Goal: Task Accomplishment & Management: Use online tool/utility

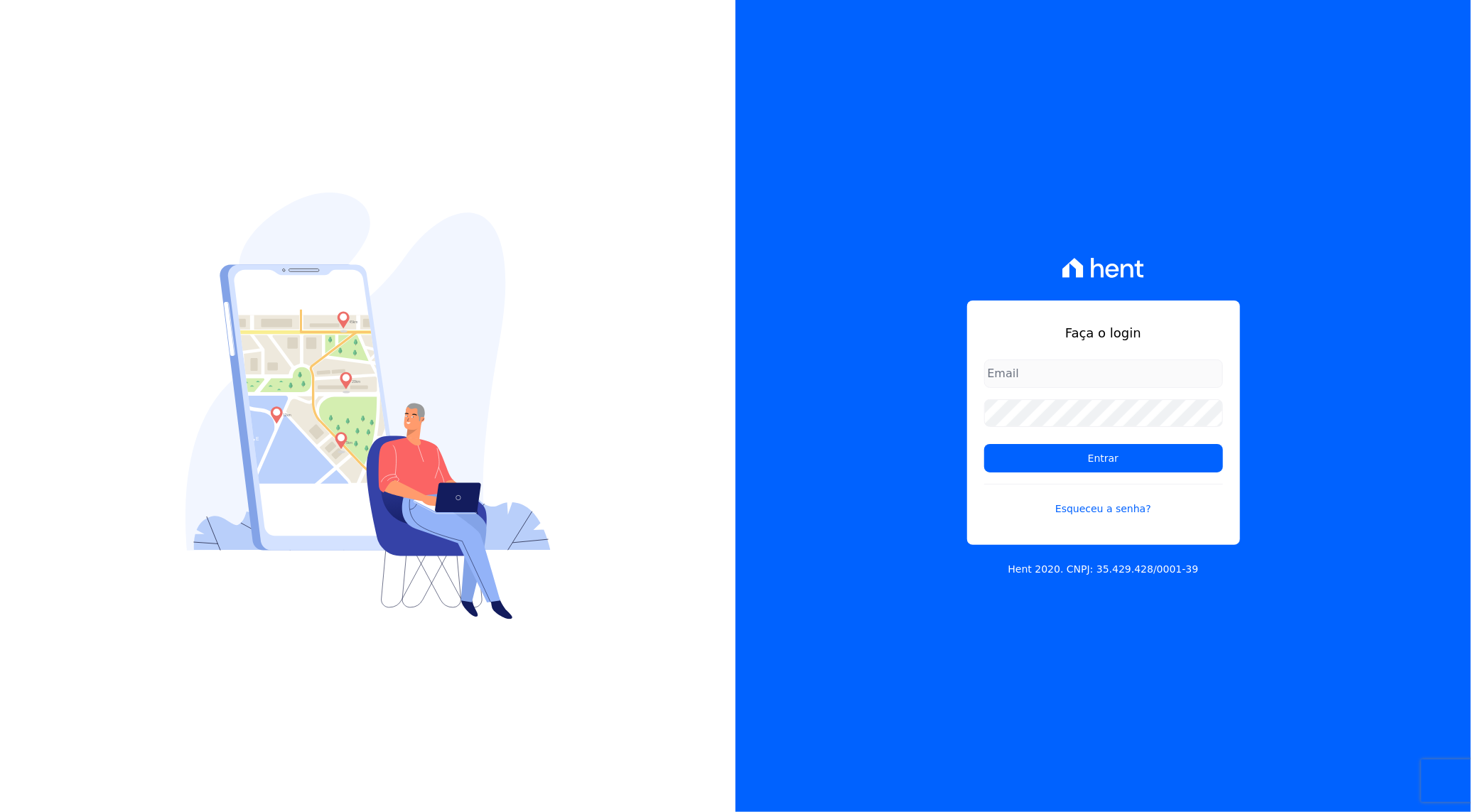
type input "rafael.souza@quattroconstrutora.com.br"
click at [1103, 454] on input "Entrar" at bounding box center [1103, 458] width 239 height 28
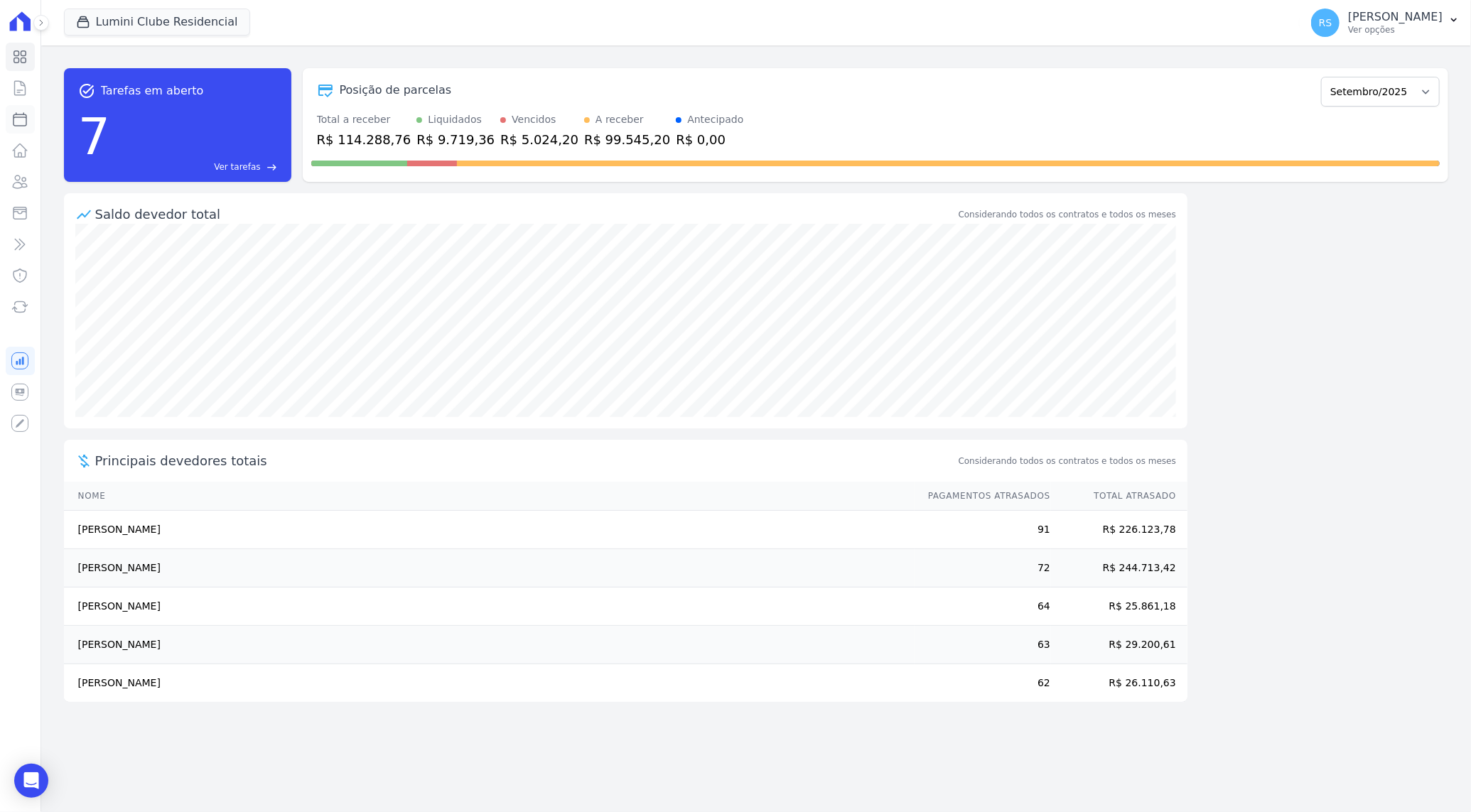
click at [20, 121] on icon at bounding box center [20, 119] width 17 height 17
select select
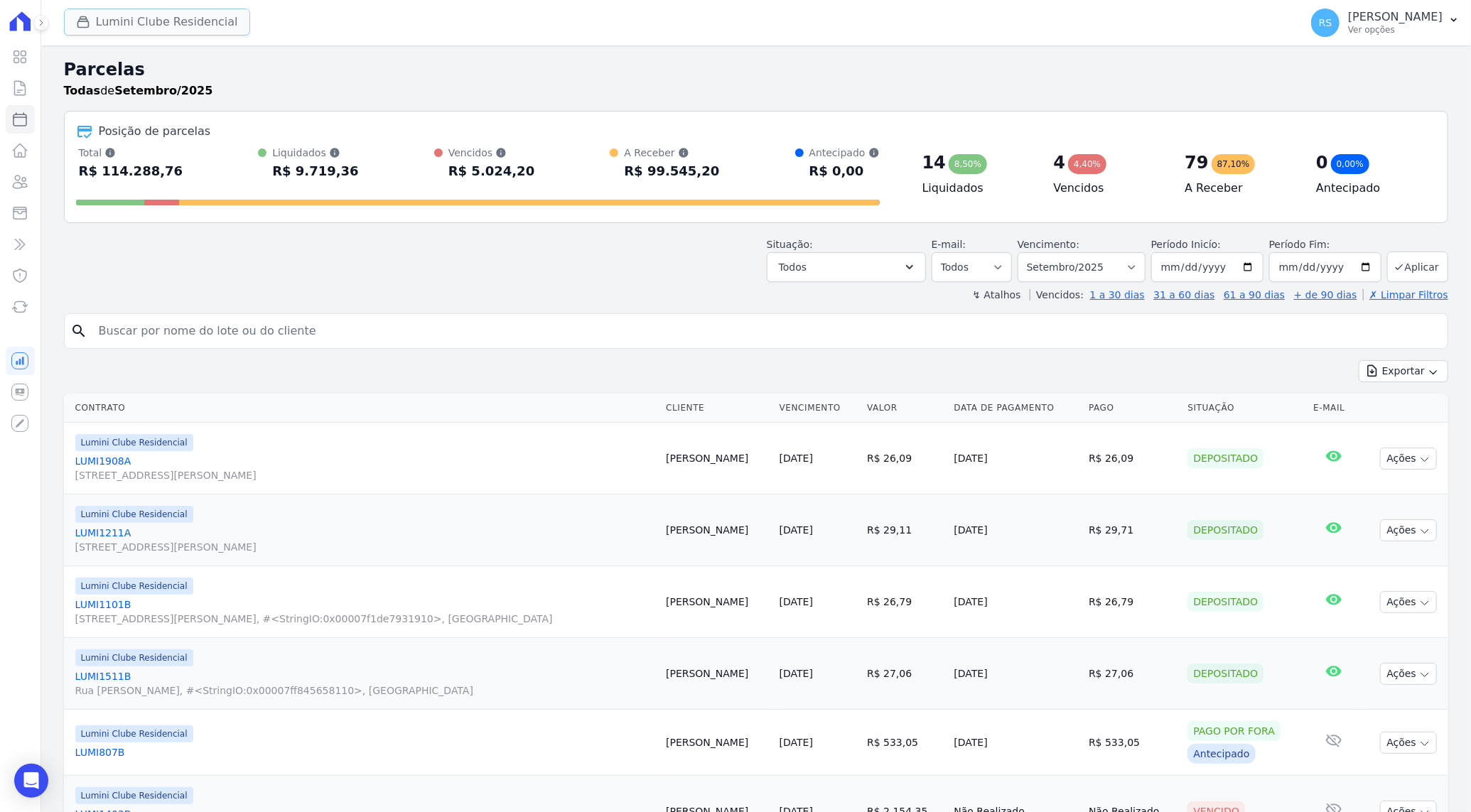
click at [167, 23] on button "Lumini Clube Residencial" at bounding box center [156, 22] width 186 height 27
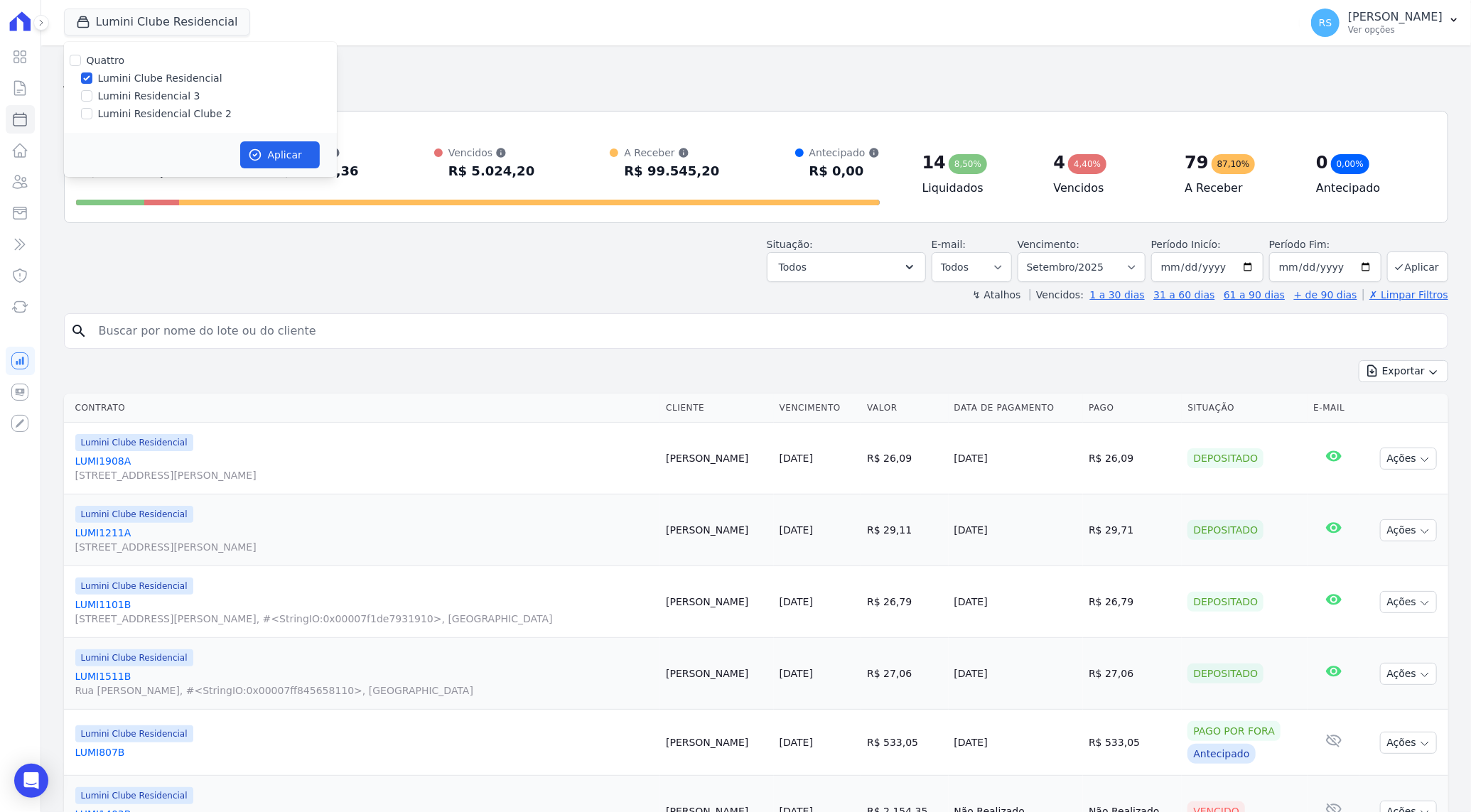
click at [160, 110] on label "Lumini Residencial Clube 2" at bounding box center [164, 114] width 133 height 15
click at [93, 110] on input "Lumini Residencial Clube 2" at bounding box center [86, 113] width 11 height 11
checkbox input "true"
click at [160, 81] on label "Lumini Clube Residencial" at bounding box center [160, 79] width 124 height 15
click at [93, 81] on input "Lumini Clube Residencial" at bounding box center [86, 77] width 11 height 11
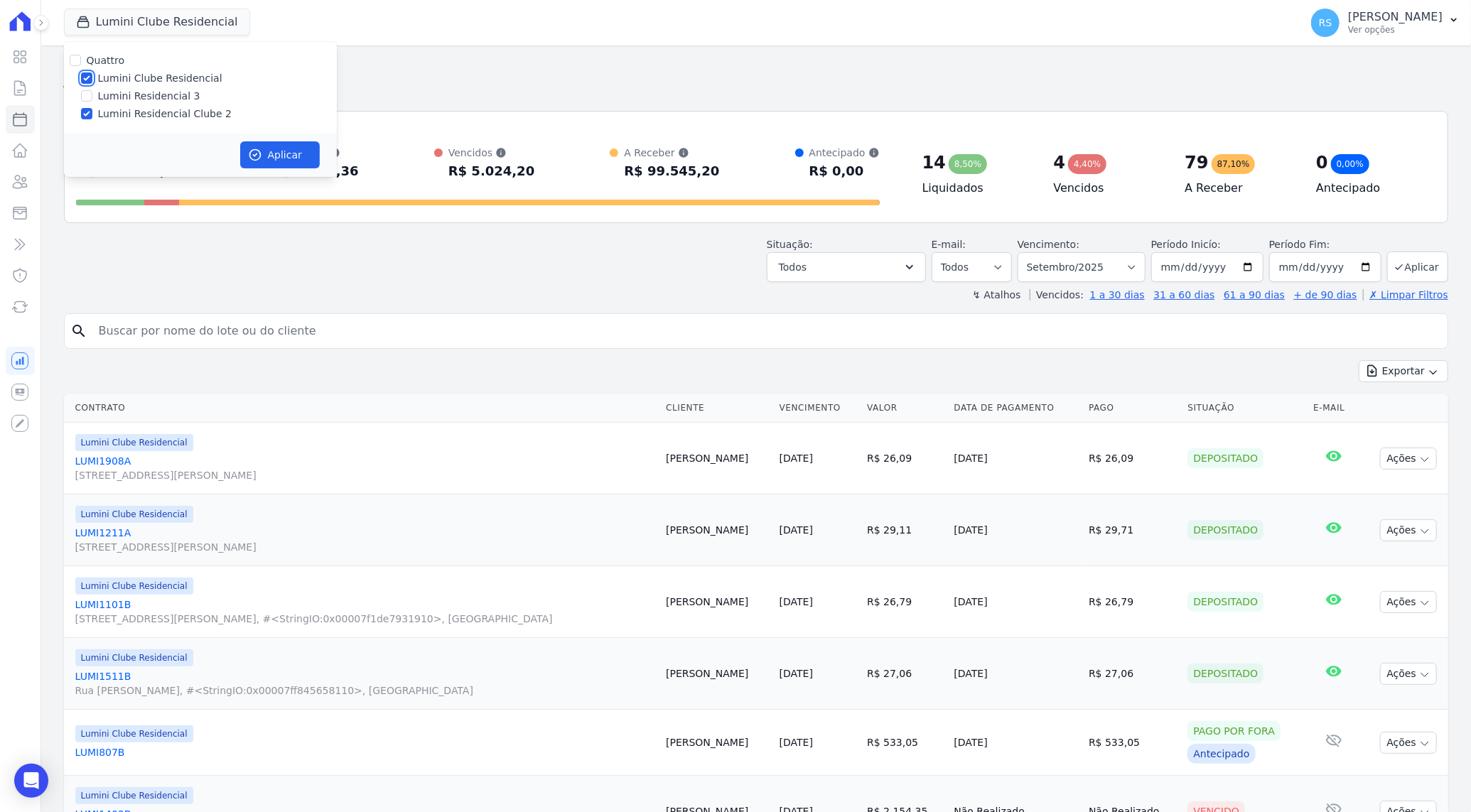
checkbox input "false"
click at [275, 154] on button "Aplicar" at bounding box center [280, 155] width 80 height 27
click at [297, 345] on input "search" at bounding box center [766, 330] width 1352 height 28
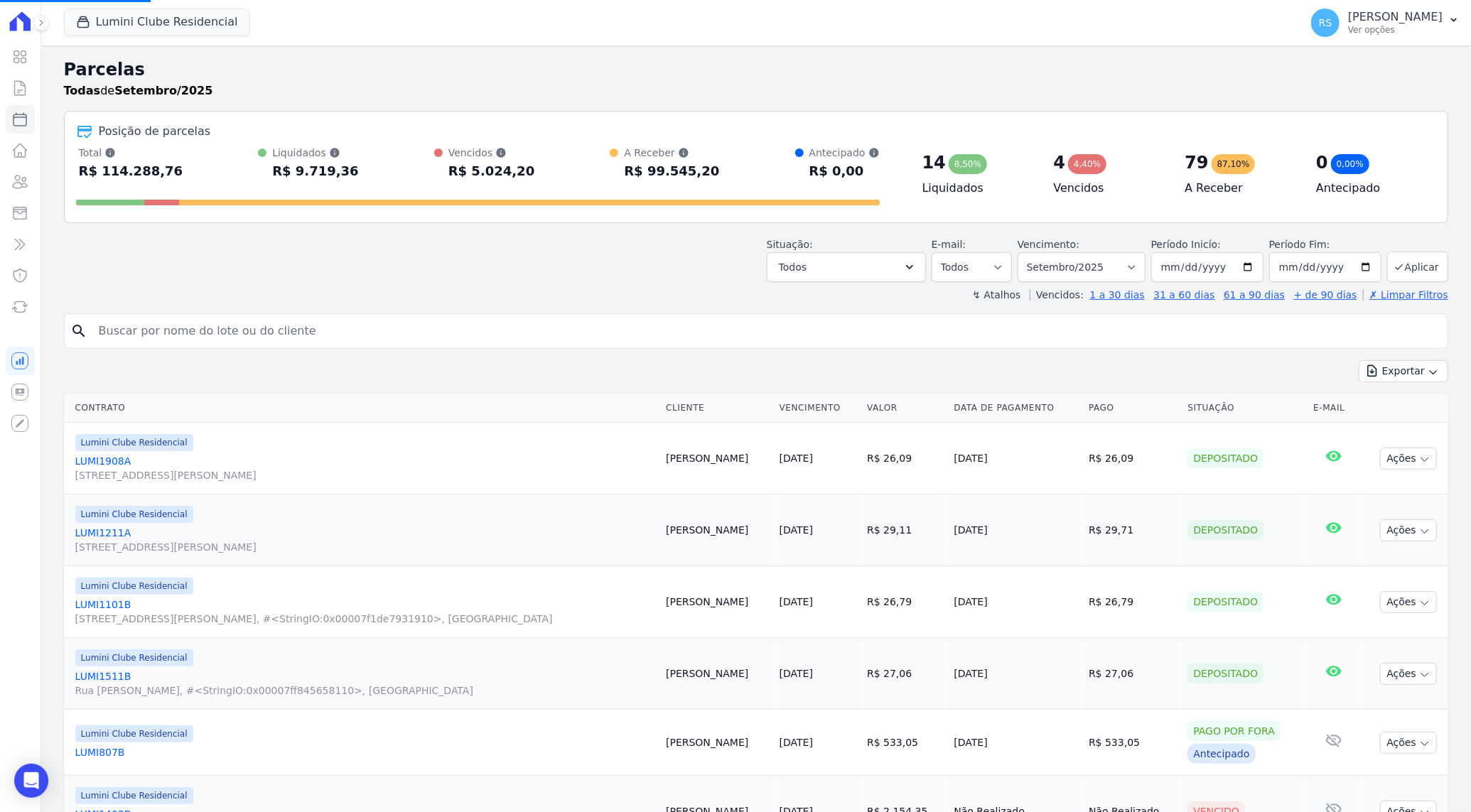
paste input "1.123,12"
type input "1.123,12"
select select
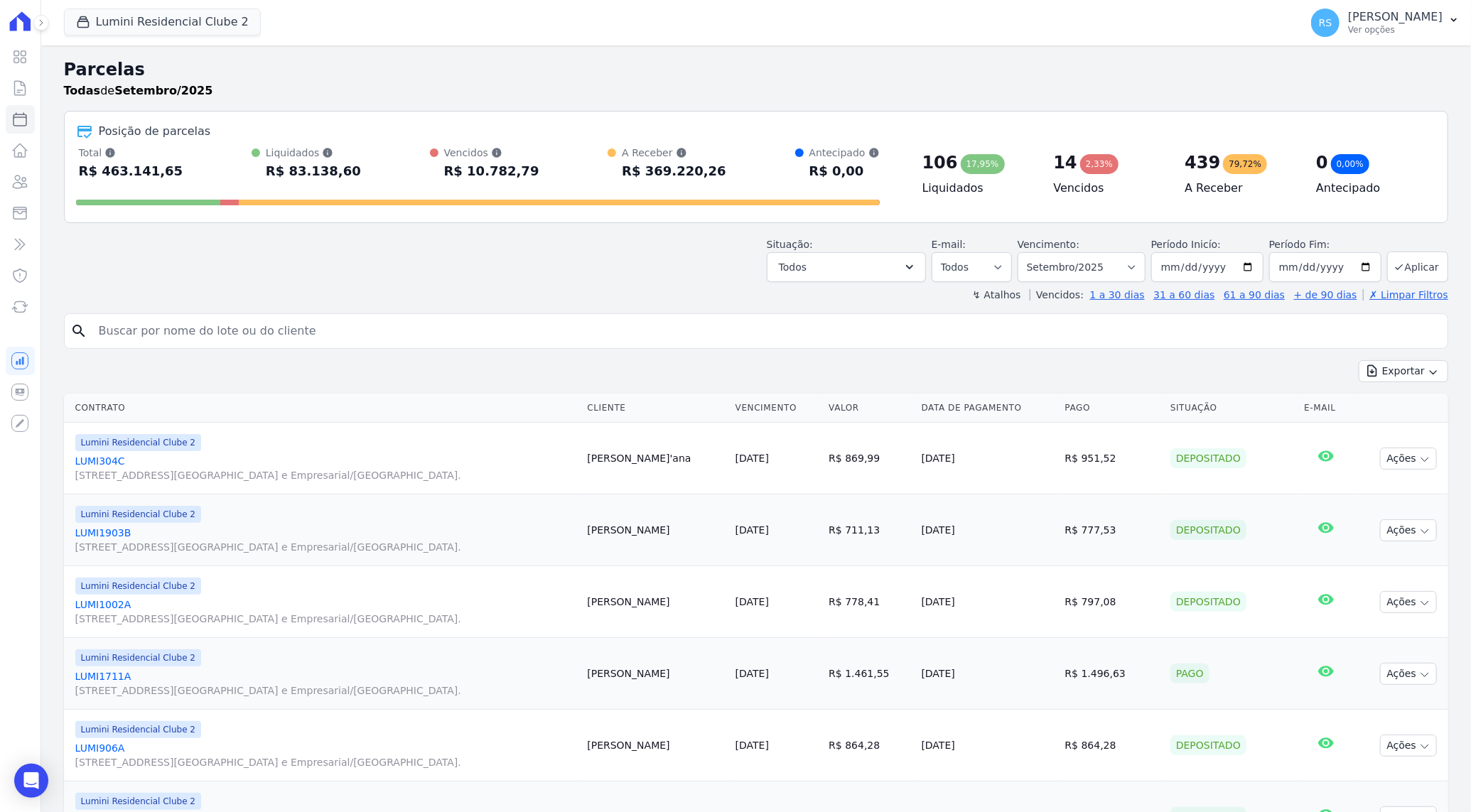
click at [457, 330] on input "search" at bounding box center [766, 330] width 1352 height 28
paste input "Amanda Caroline"
type input "Amanda Caroline"
select select
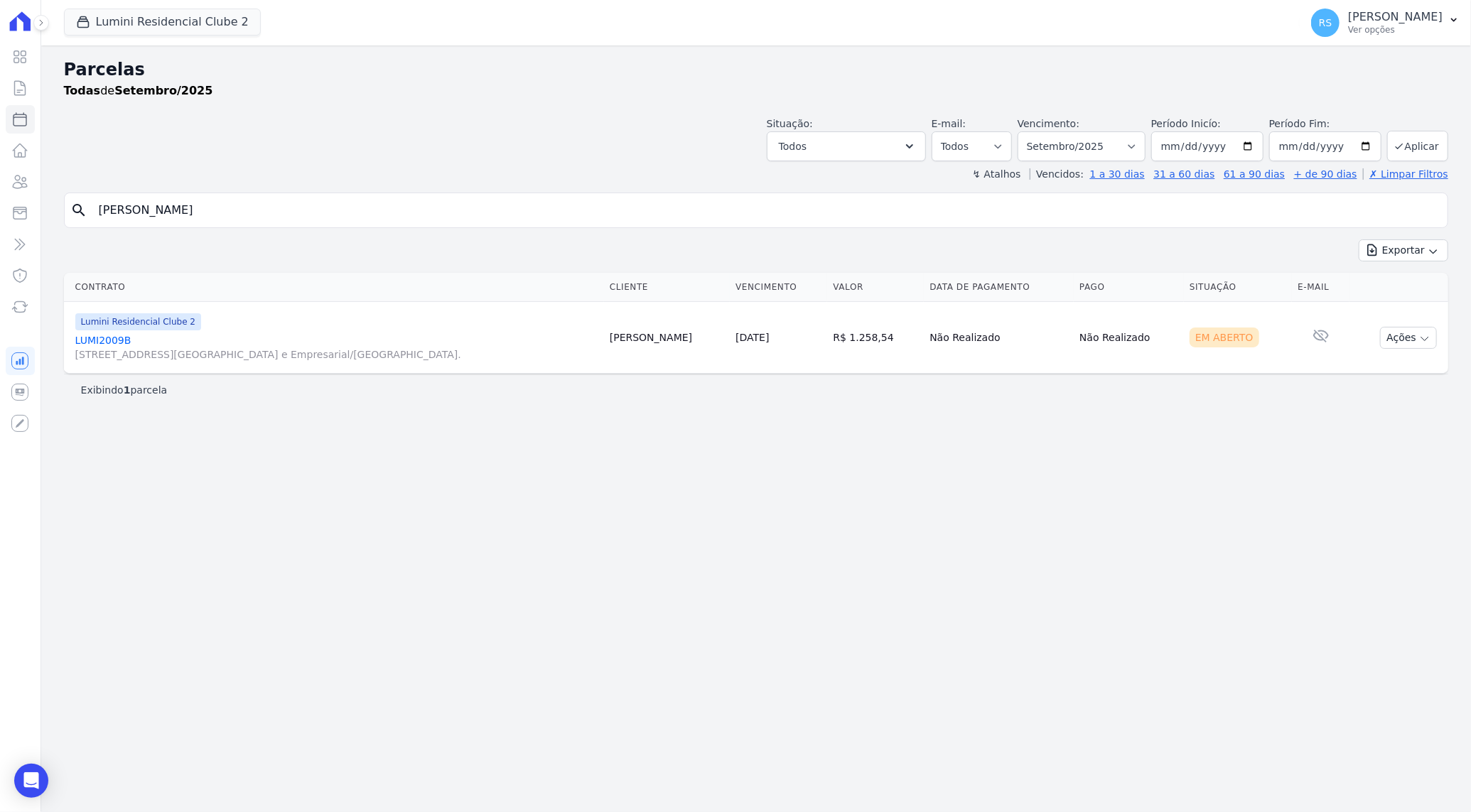
click at [100, 342] on link "LUMI2009B [STREET_ADDRESS][GEOGRAPHIC_DATA] e Empresarial/[GEOGRAPHIC_DATA]." at bounding box center [337, 347] width 523 height 28
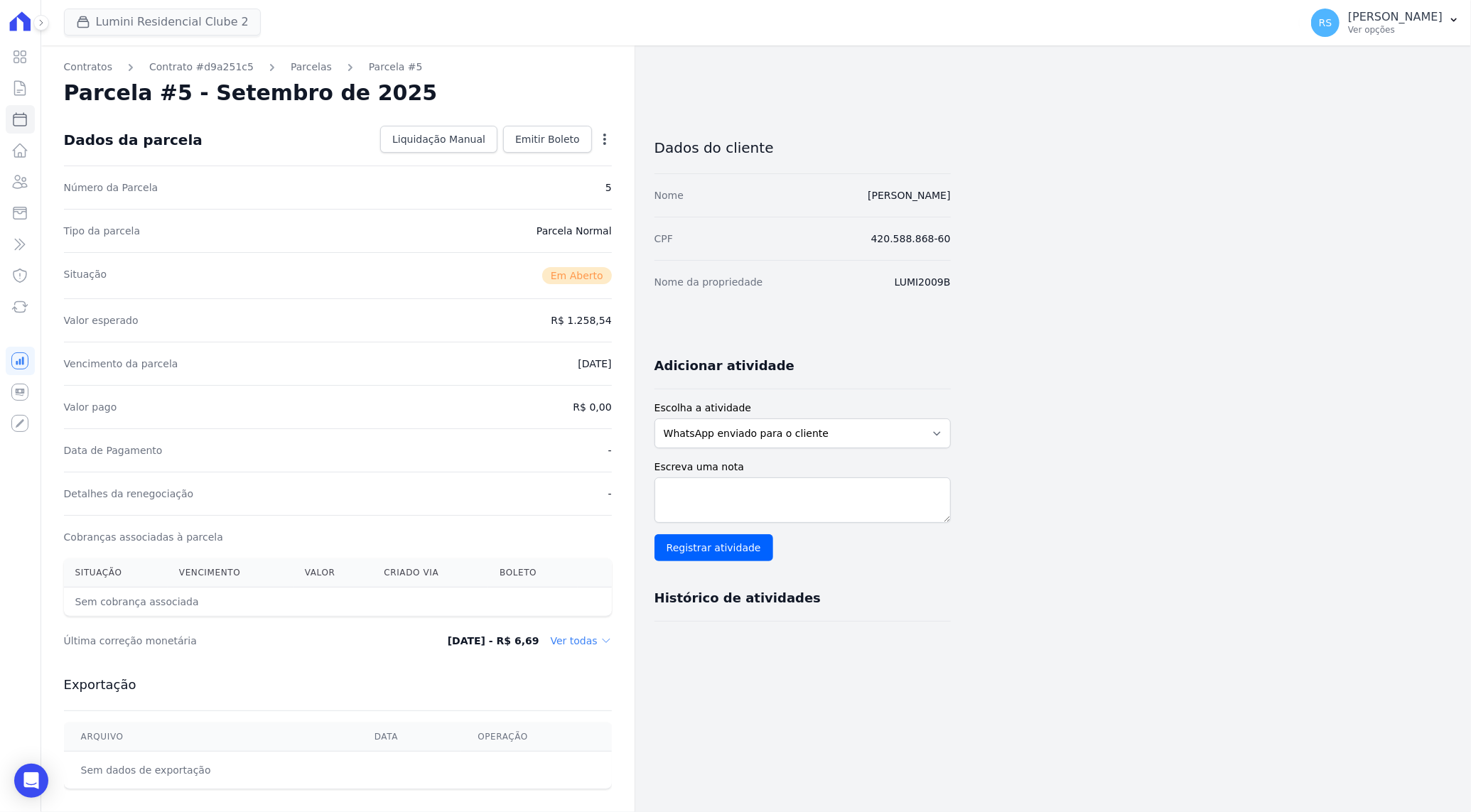
select select
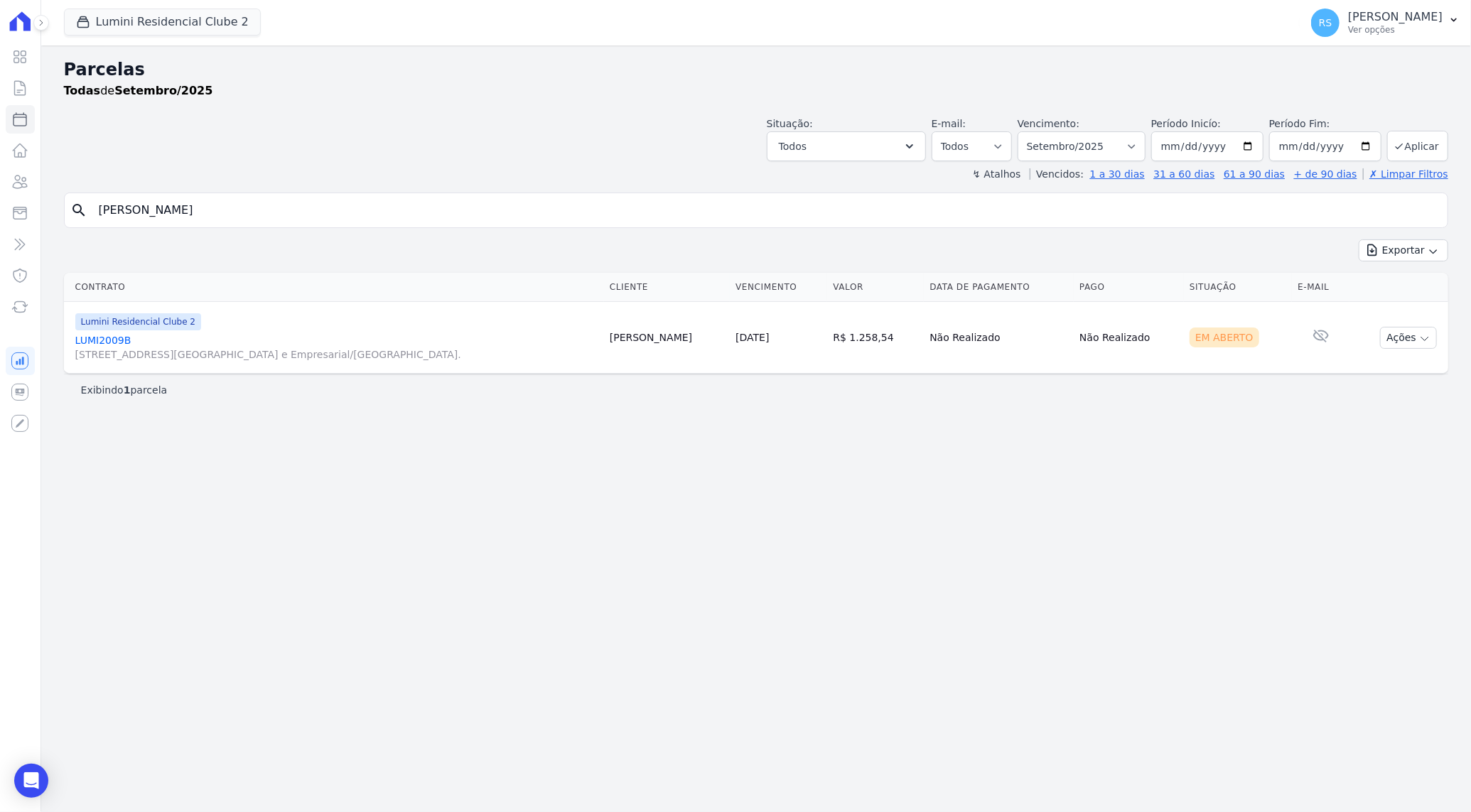
click at [276, 214] on input "Amanda Caroline" at bounding box center [766, 210] width 1352 height 28
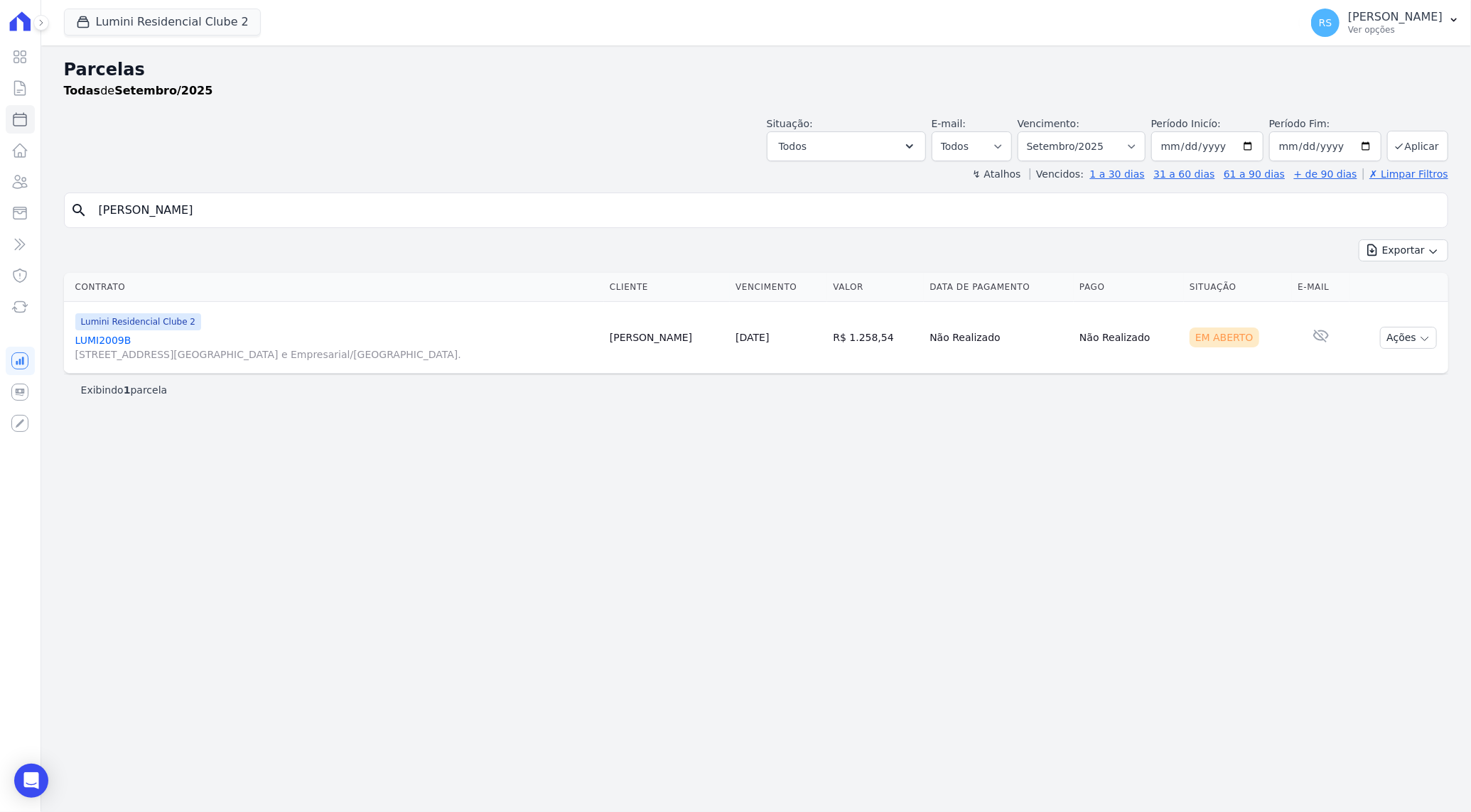
click at [276, 214] on input "Amanda Caroline" at bounding box center [766, 210] width 1352 height 28
type input "[PERSON_NAME]"
select select
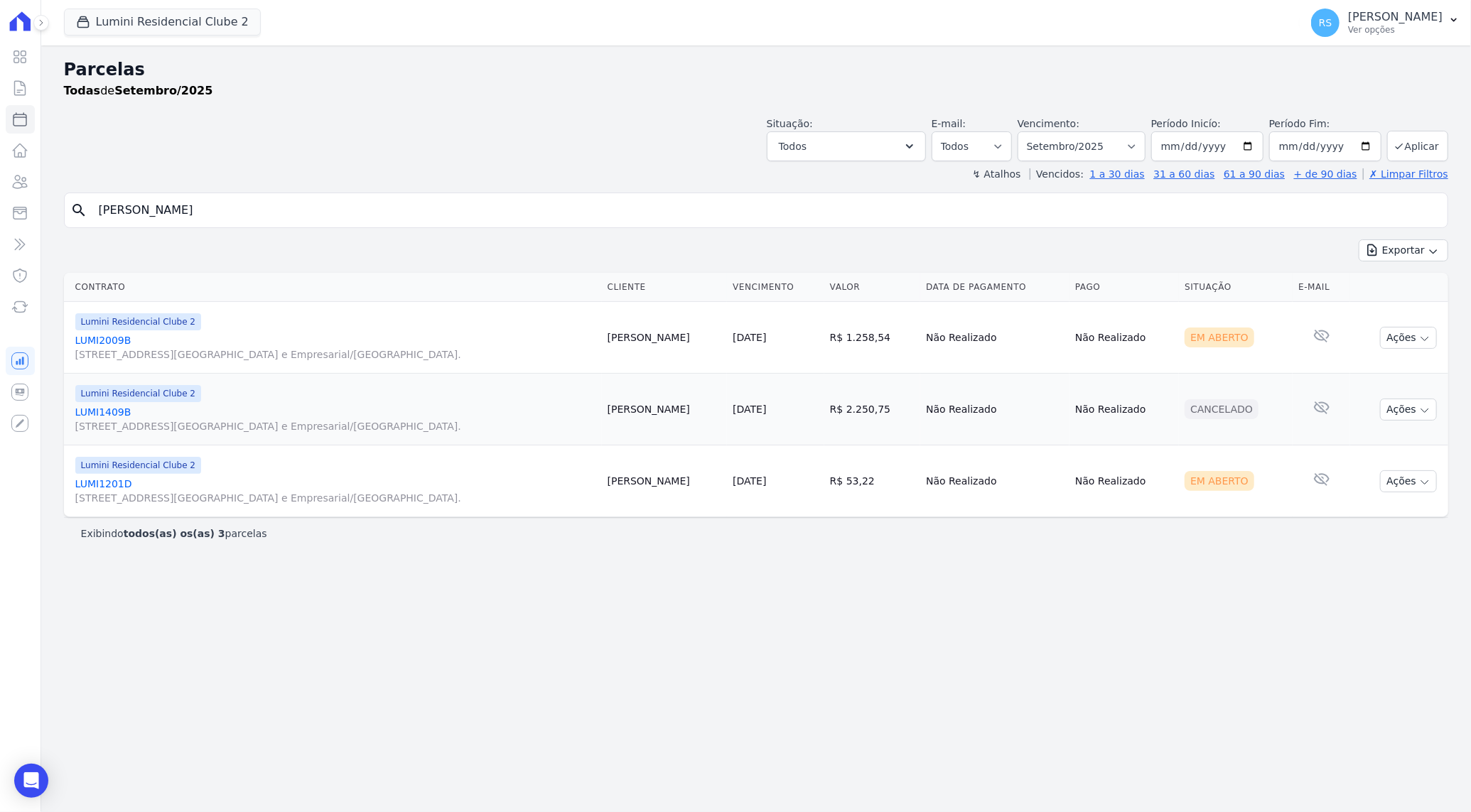
click at [723, 541] on div "Exibindo todos(as) os(as) 3 parcelas" at bounding box center [755, 533] width 1384 height 32
click at [1146, 145] on select "Filtrar por período ──────── Todos os meses Março/2024 Abril/2024 Maio/2024 Jun…" at bounding box center [1082, 146] width 128 height 30
select select "10/2025"
click at [1037, 132] on select "Filtrar por período ──────── Todos os meses Março/2024 Abril/2024 Maio/2024 Jun…" at bounding box center [1082, 146] width 128 height 30
select select
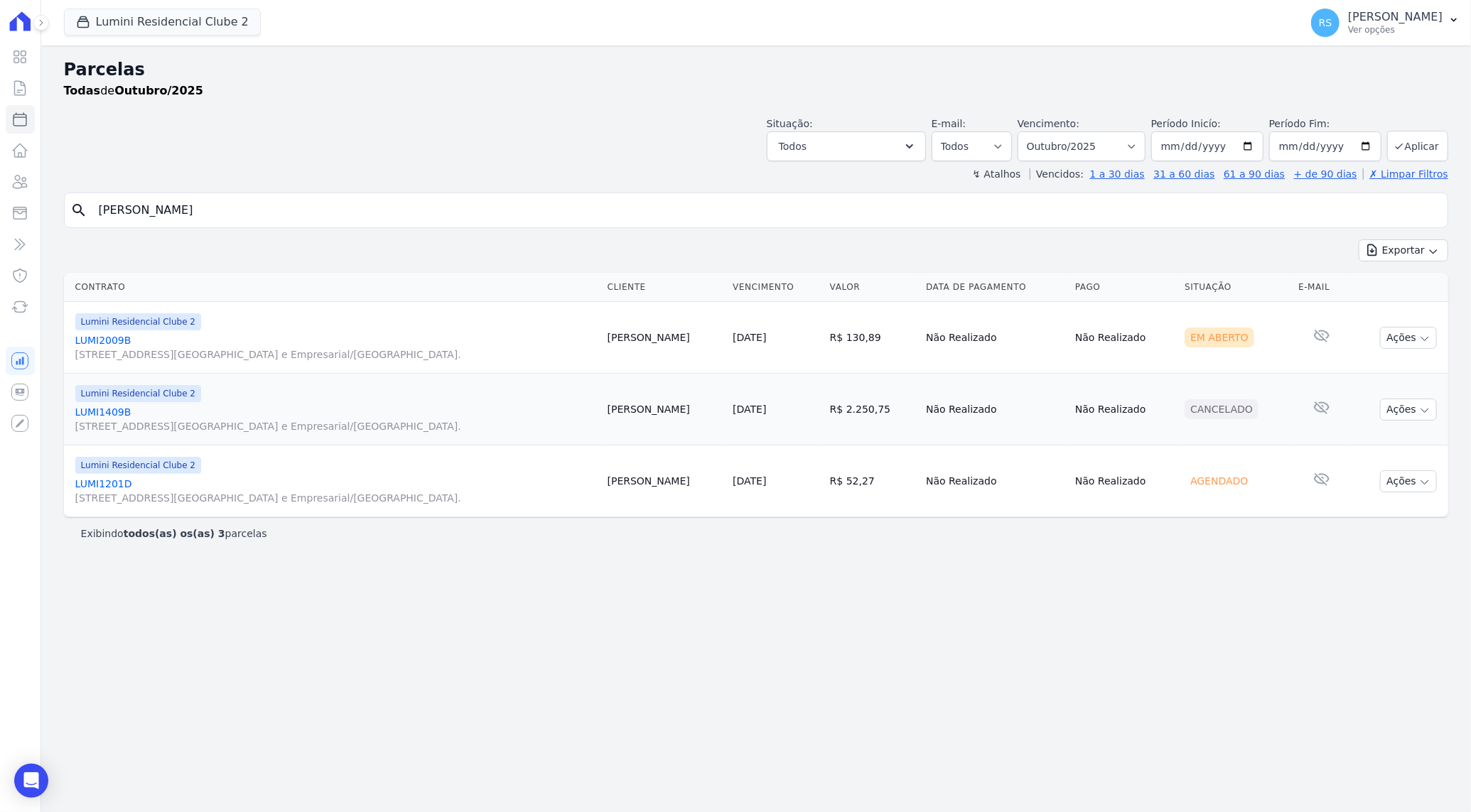
click at [111, 344] on link "LUMI2009B [STREET_ADDRESS][GEOGRAPHIC_DATA] e Empresarial/[GEOGRAPHIC_DATA]." at bounding box center [336, 347] width 521 height 28
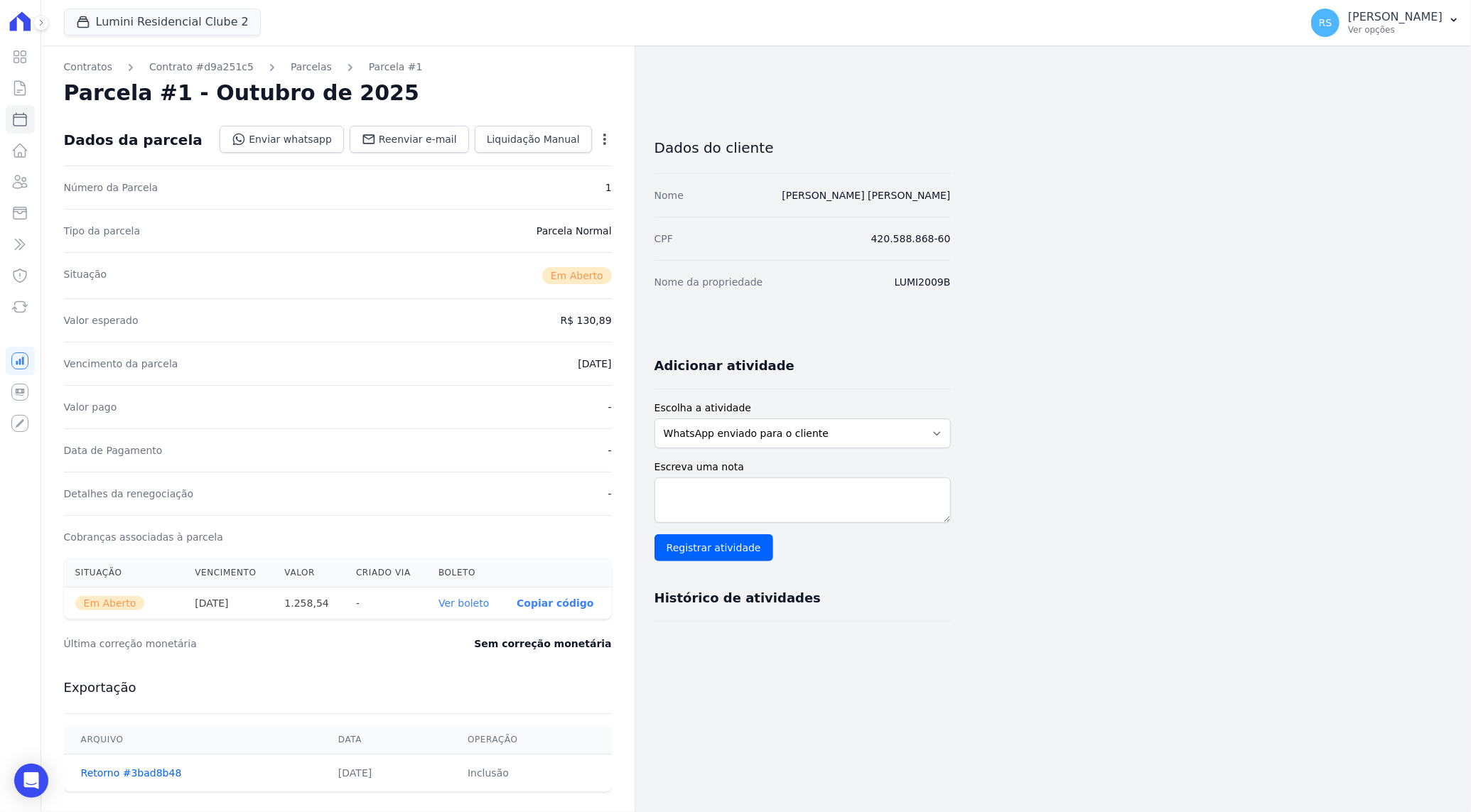
click at [314, 601] on th "1.258,54" at bounding box center [308, 604] width 71 height 32
copy th "1.258,54"
click at [306, 145] on link "Enviar whatsapp" at bounding box center [281, 139] width 124 height 27
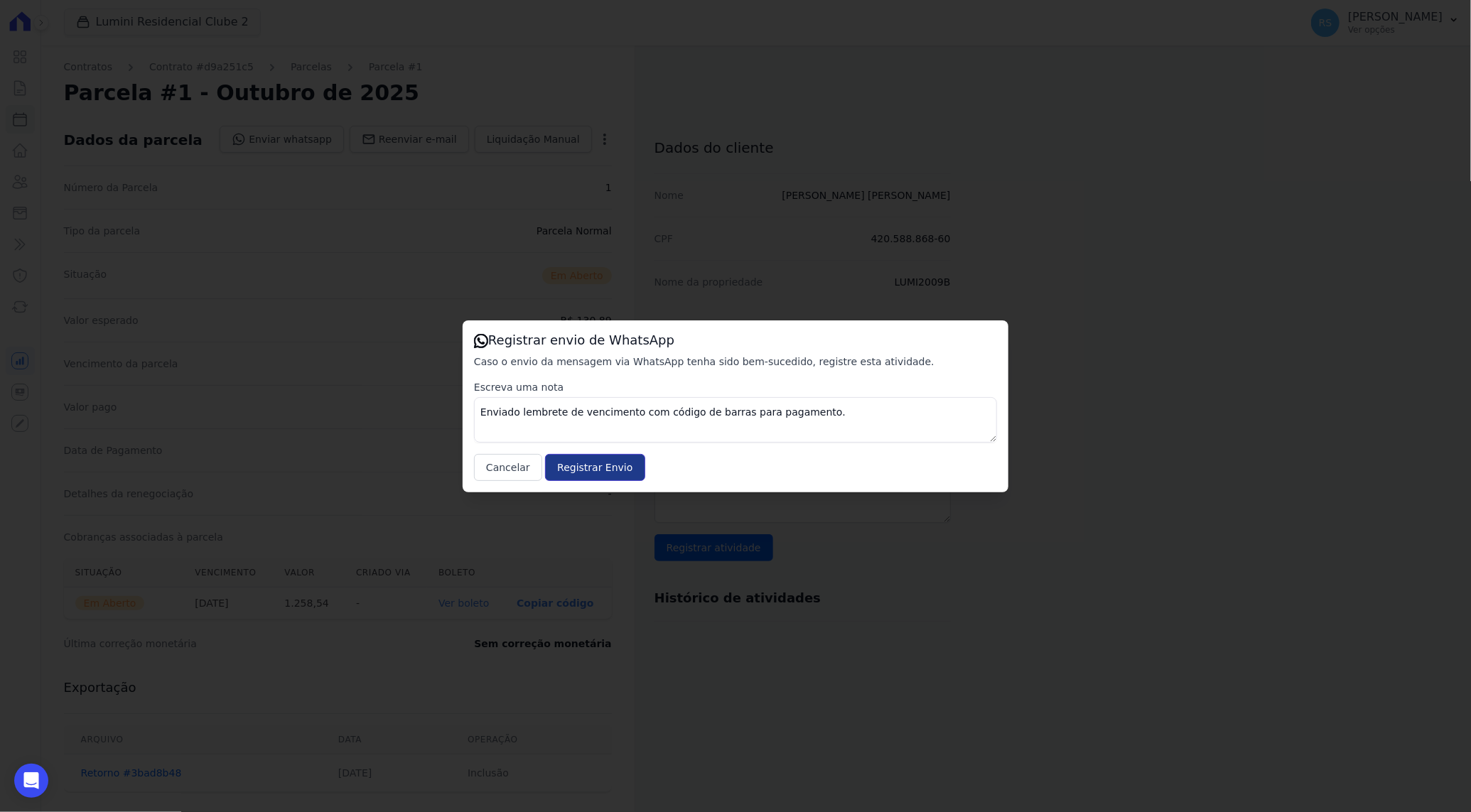
click at [586, 469] on input "Registrar Envio" at bounding box center [594, 467] width 99 height 27
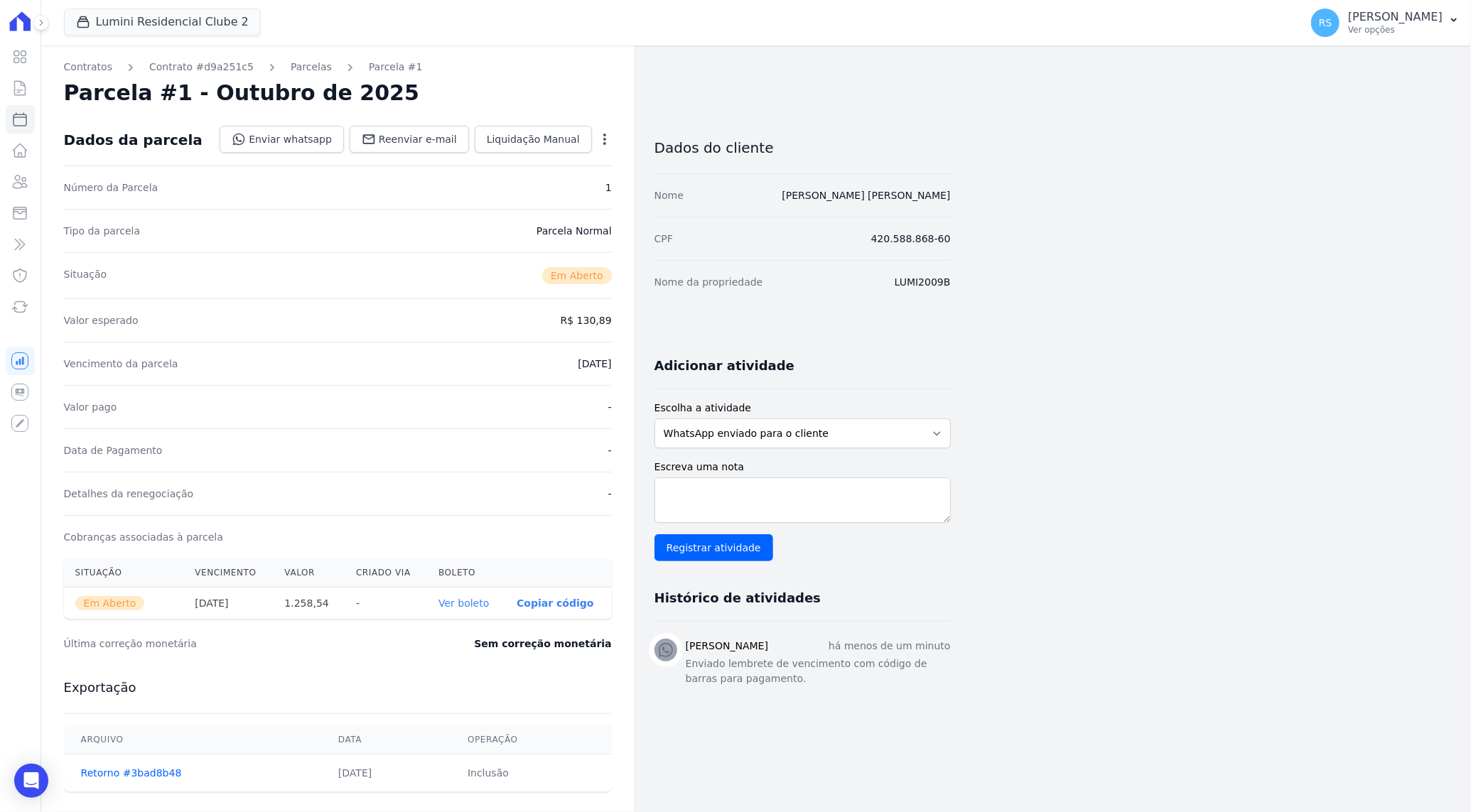
click at [1246, 234] on div "Contratos Contrato #d9a251c5 [GEOGRAPHIC_DATA] Parcela #1 [GEOGRAPHIC_DATA] #1 …" at bounding box center [745, 504] width 1407 height 916
